Goal: Transaction & Acquisition: Purchase product/service

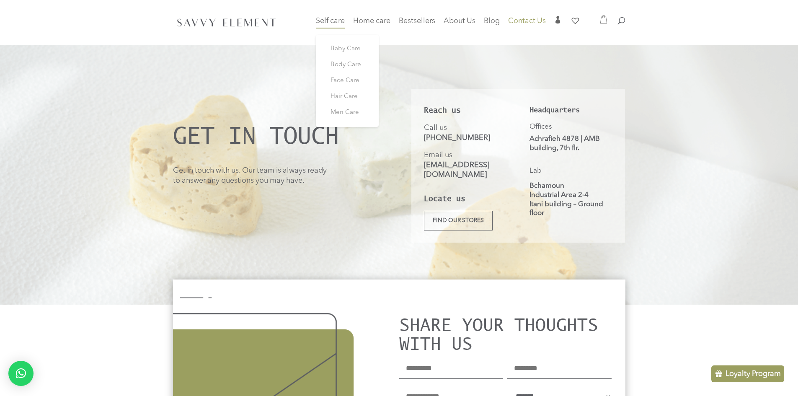
click at [335, 25] on span "Self care" at bounding box center [330, 21] width 29 height 8
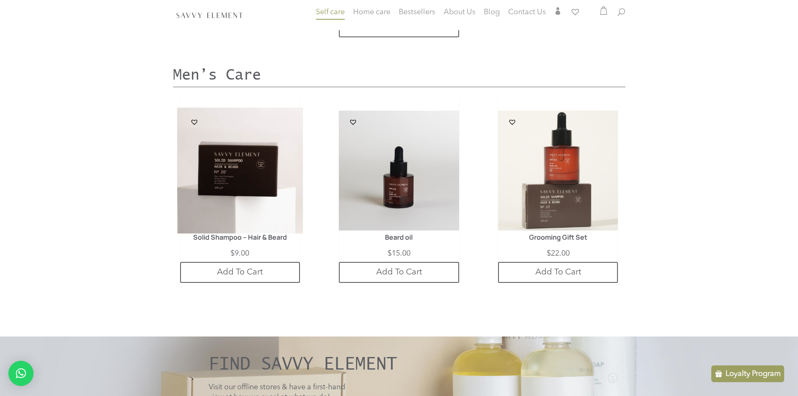
scroll to position [2247, 0]
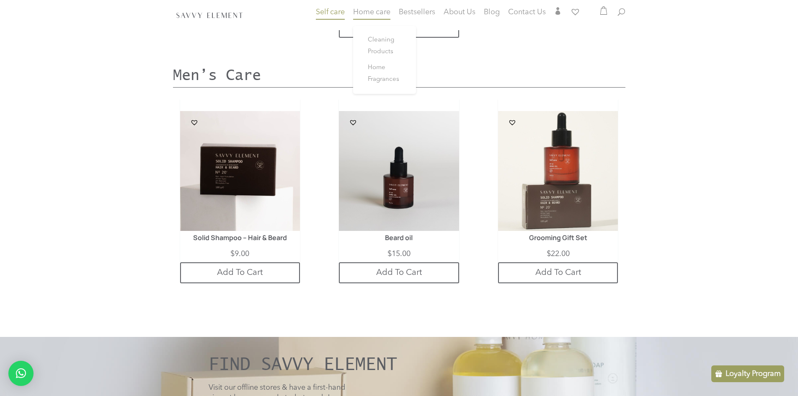
click at [372, 16] on link "Home care" at bounding box center [371, 17] width 37 height 17
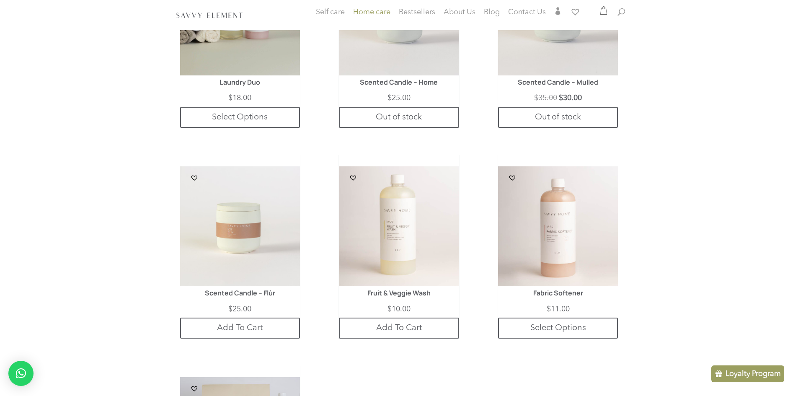
scroll to position [975, 0]
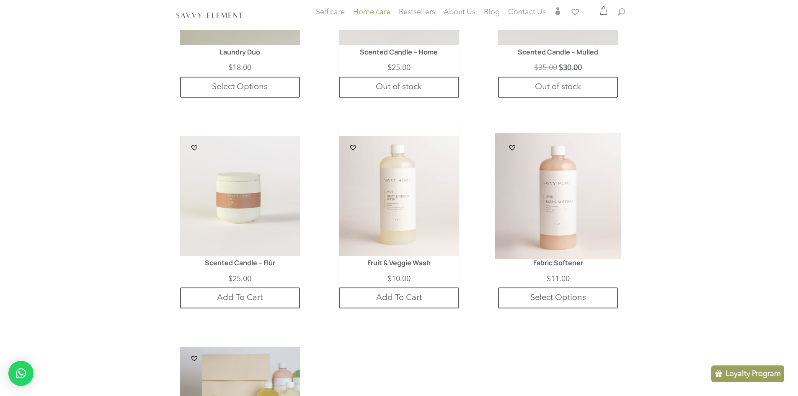
click at [565, 189] on img at bounding box center [558, 196] width 126 height 126
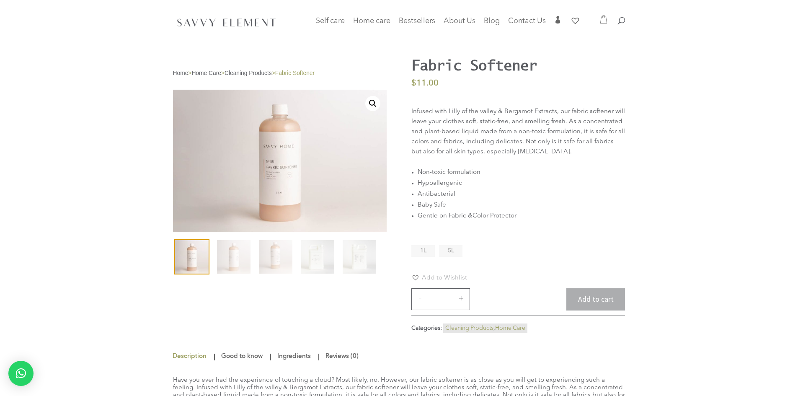
click at [375, 107] on link "🔍" at bounding box center [373, 103] width 15 height 15
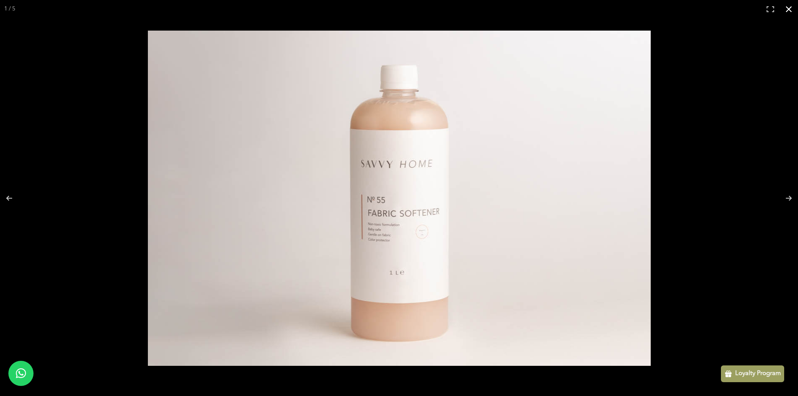
click at [790, 9] on button "Close (Esc)" at bounding box center [789, 9] width 18 height 18
